Goal: Transaction & Acquisition: Purchase product/service

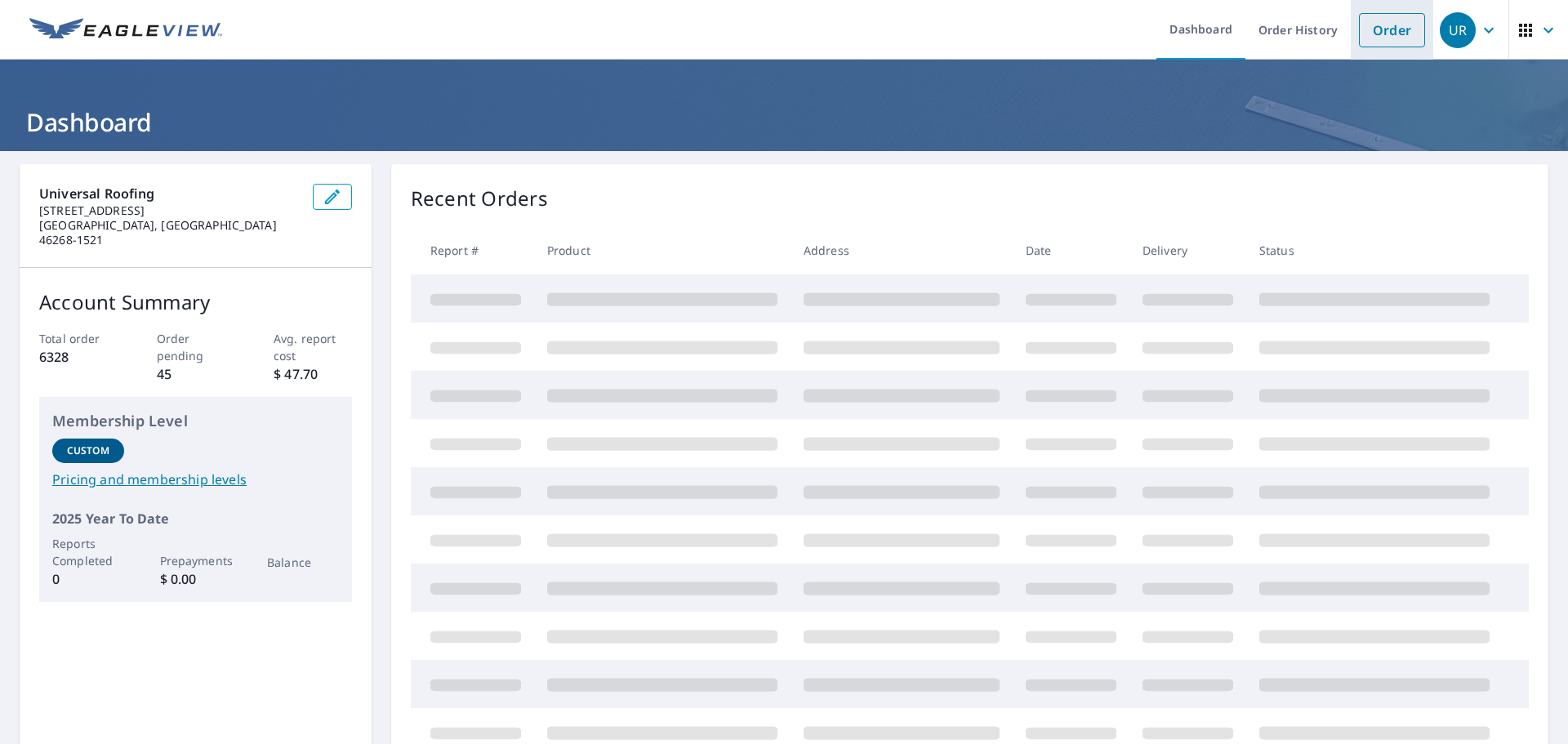
click at [1379, 13] on link "Order" at bounding box center [1392, 29] width 66 height 34
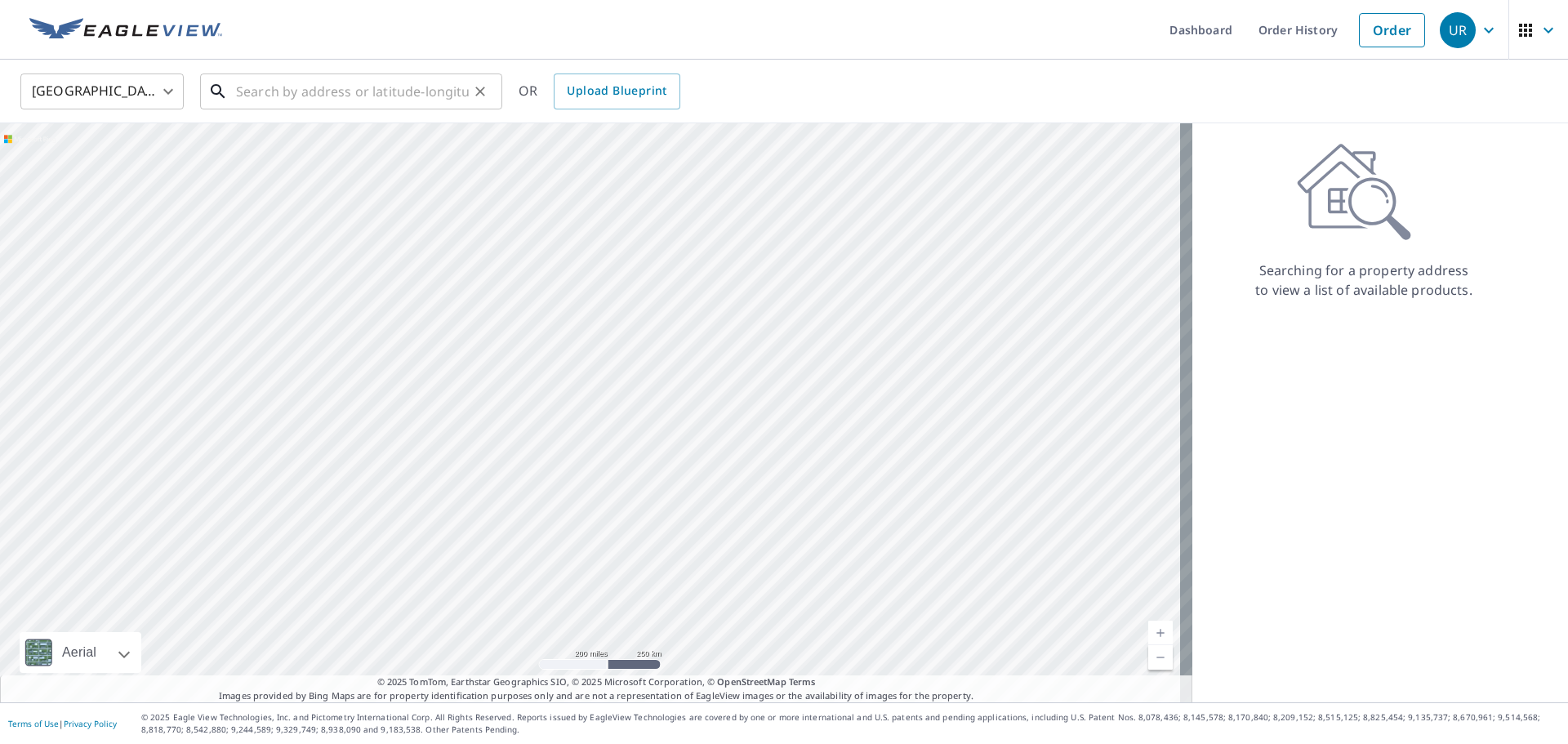
click at [289, 90] on input "text" at bounding box center [352, 91] width 233 height 46
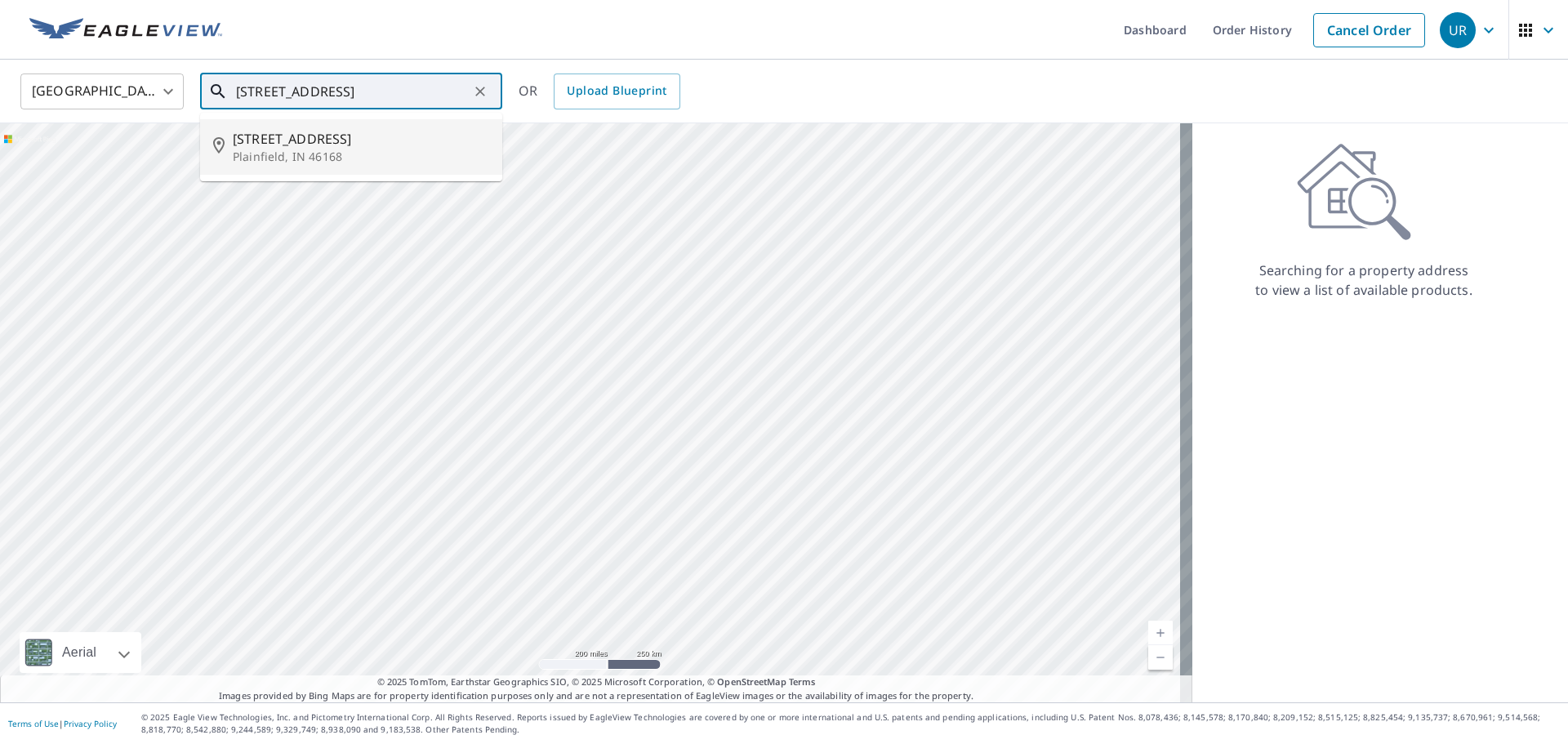
click at [265, 140] on span "[STREET_ADDRESS]" at bounding box center [361, 139] width 256 height 19
type input "[STREET_ADDRESS][PERSON_NAME]"
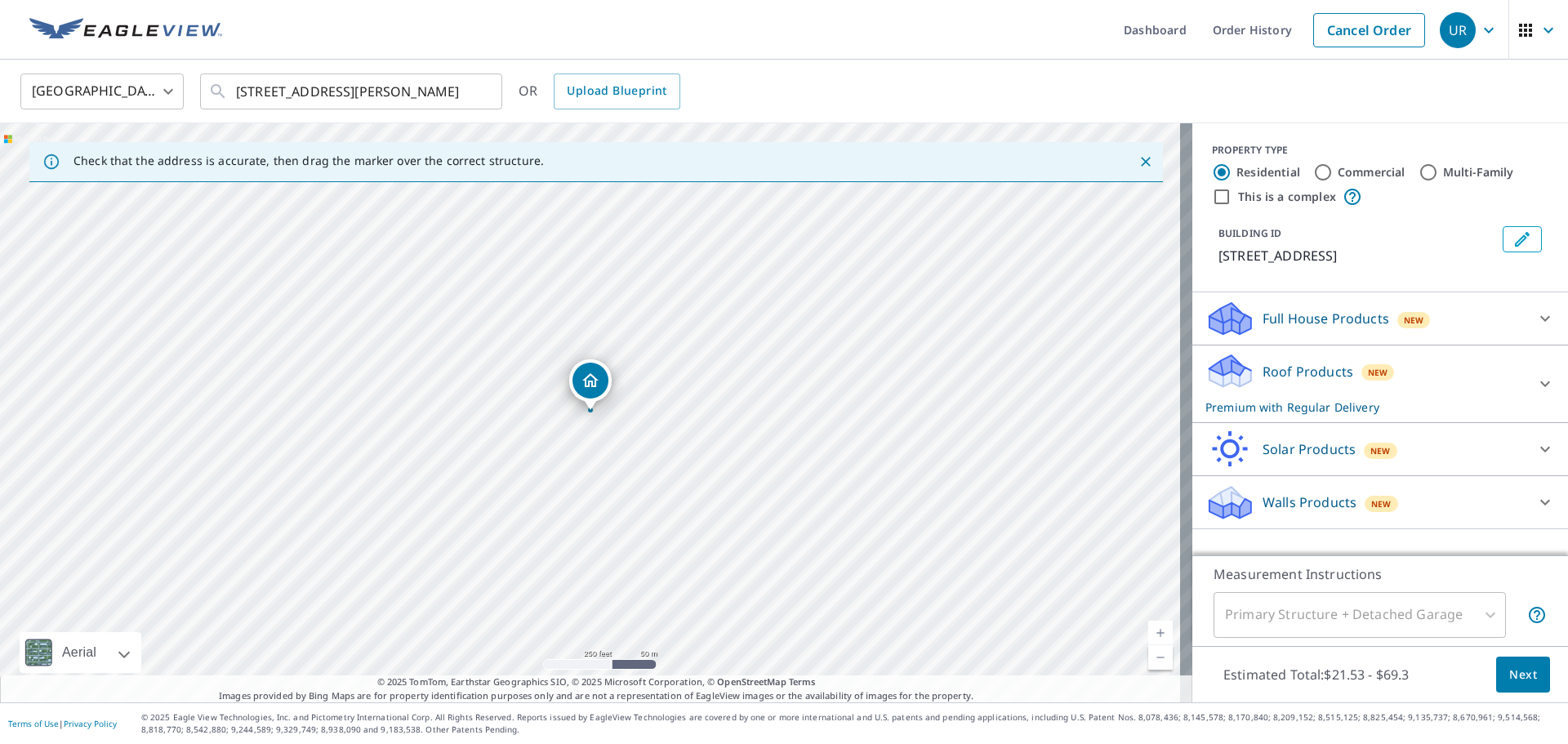
click at [1149, 630] on link "Current Level 17, Zoom In" at bounding box center [1160, 632] width 24 height 24
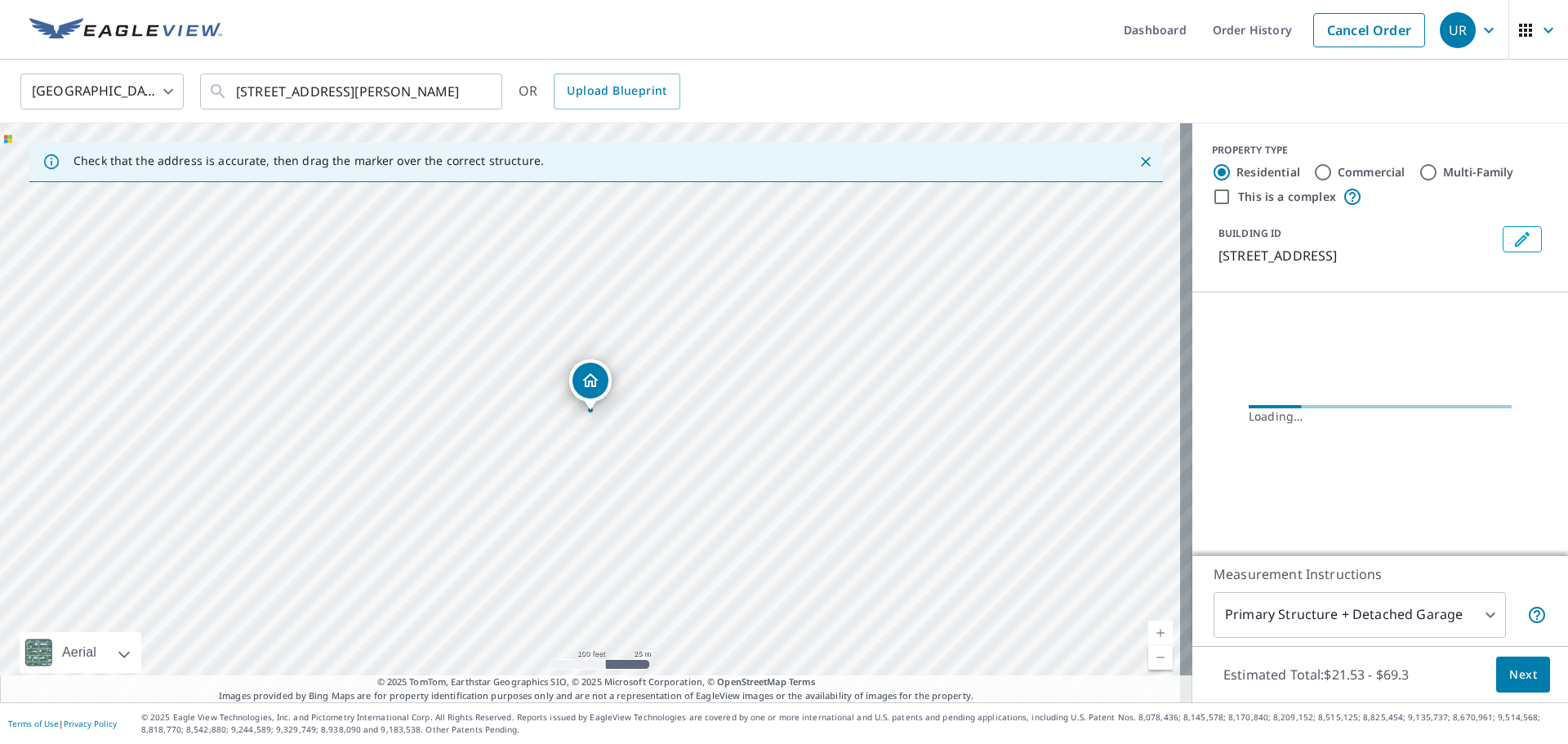
click at [1149, 630] on link "Current Level 18, Zoom In" at bounding box center [1160, 632] width 24 height 24
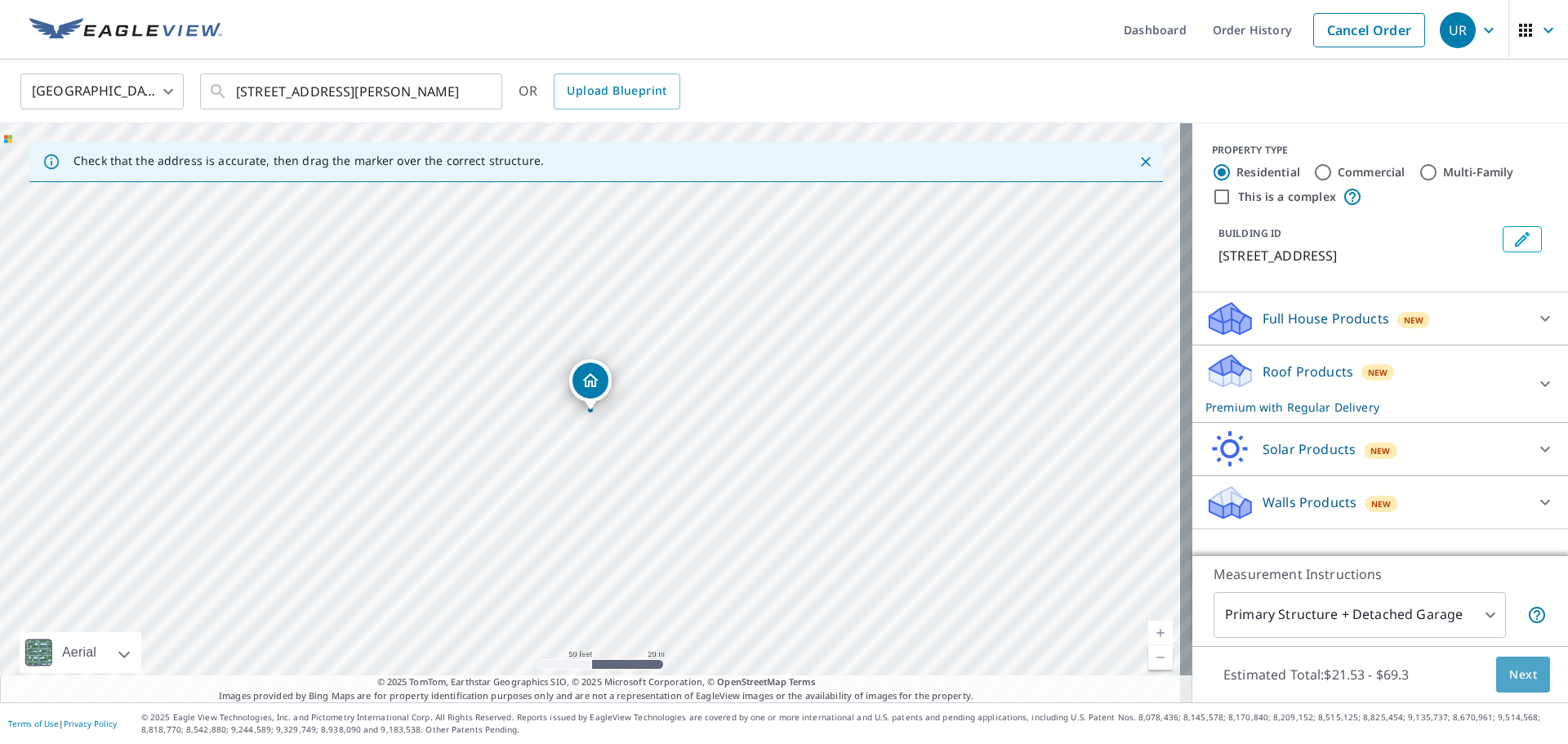
click at [1512, 680] on span "Next" at bounding box center [1523, 675] width 28 height 20
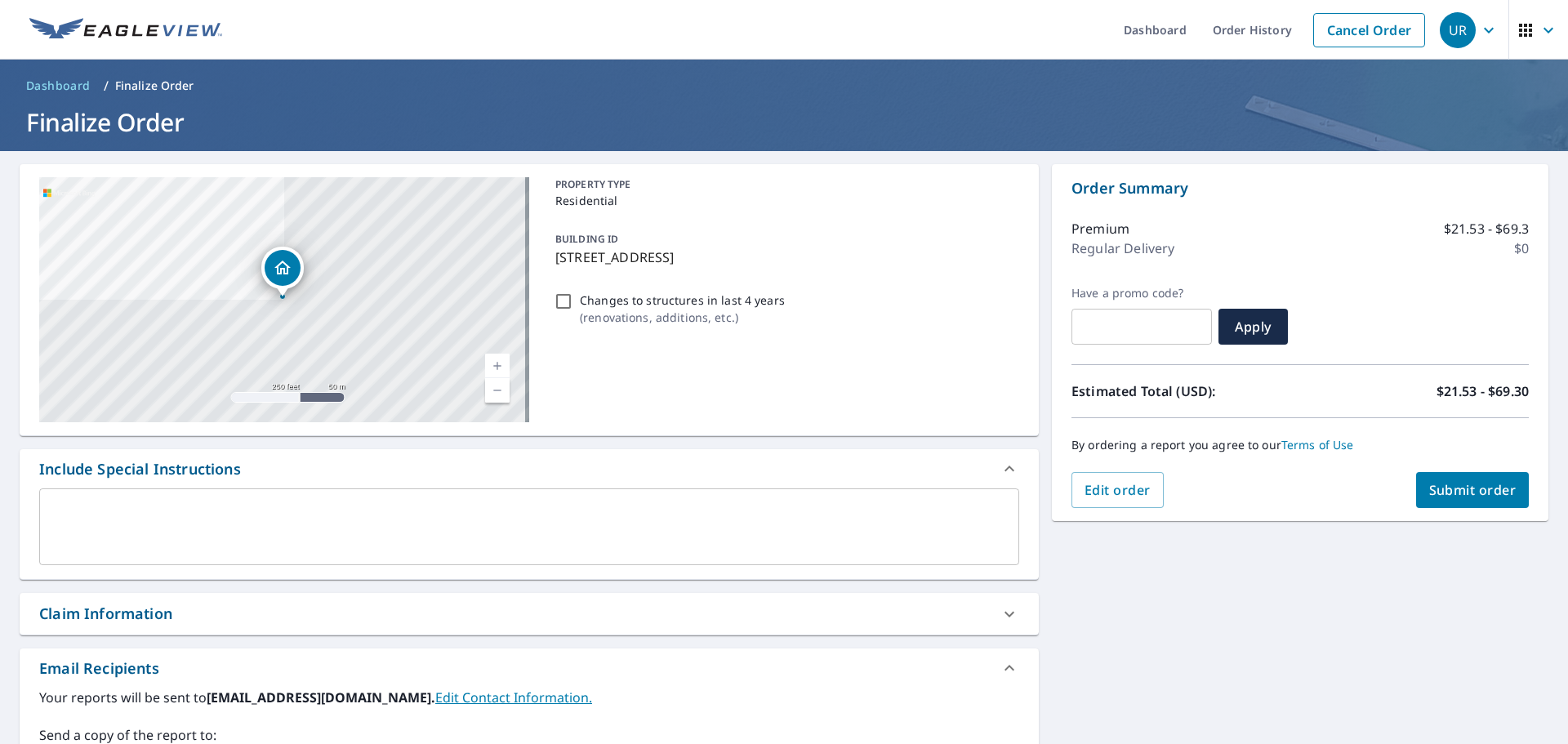
click at [1459, 486] on span "Submit order" at bounding box center [1473, 490] width 87 height 18
checkbox input "true"
